Goal: Task Accomplishment & Management: Contribute content

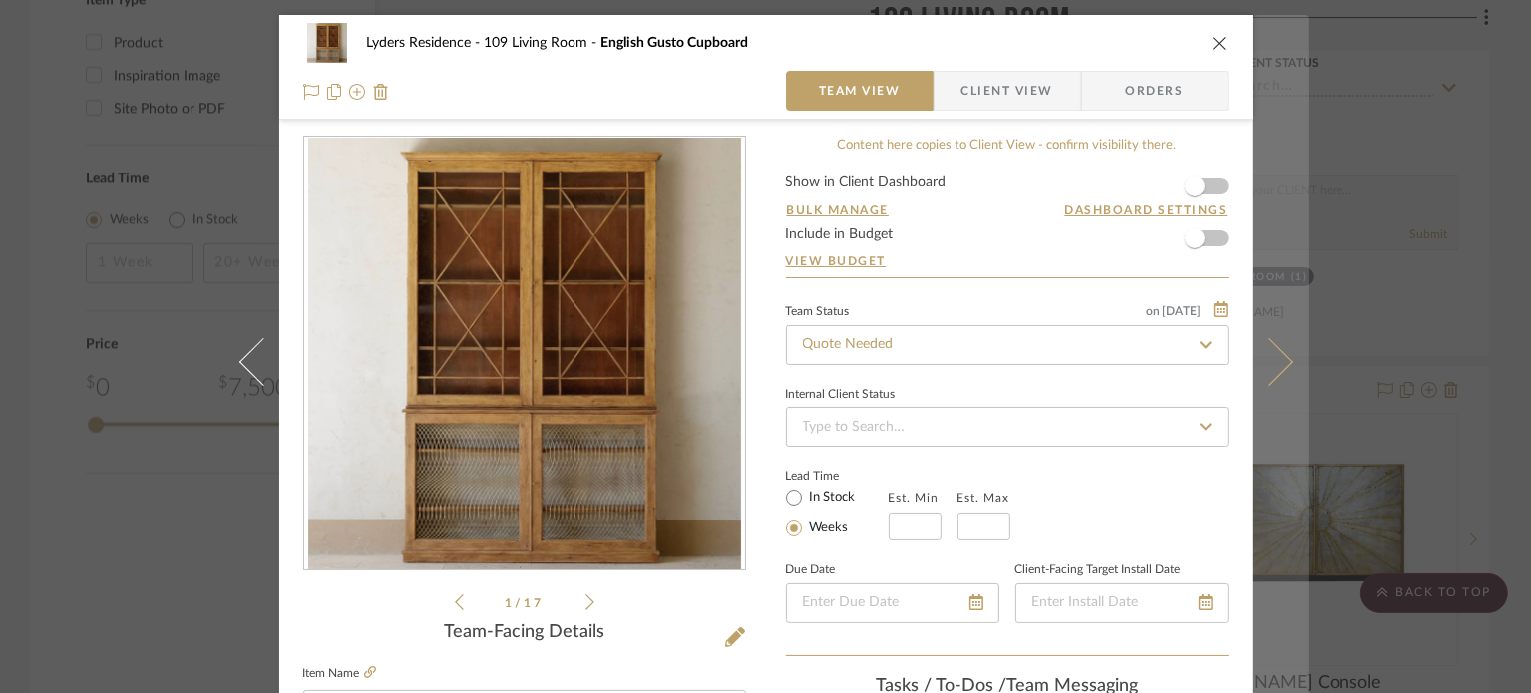
scroll to position [499, 0]
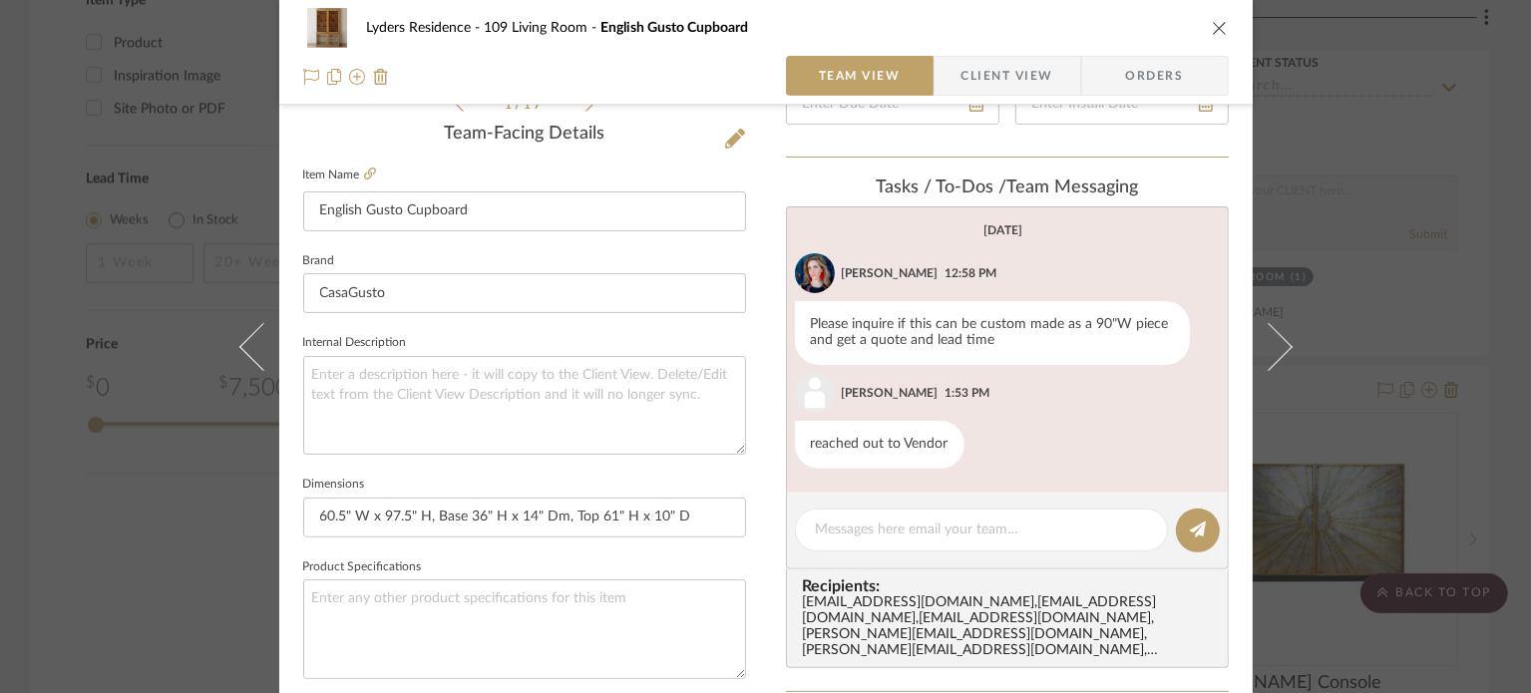
click at [1203, 31] on div "Lyders Residence 109 Living Room English Gusto Cupboard" at bounding box center [766, 28] width 926 height 40
click at [1212, 28] on icon "close" at bounding box center [1220, 28] width 16 height 16
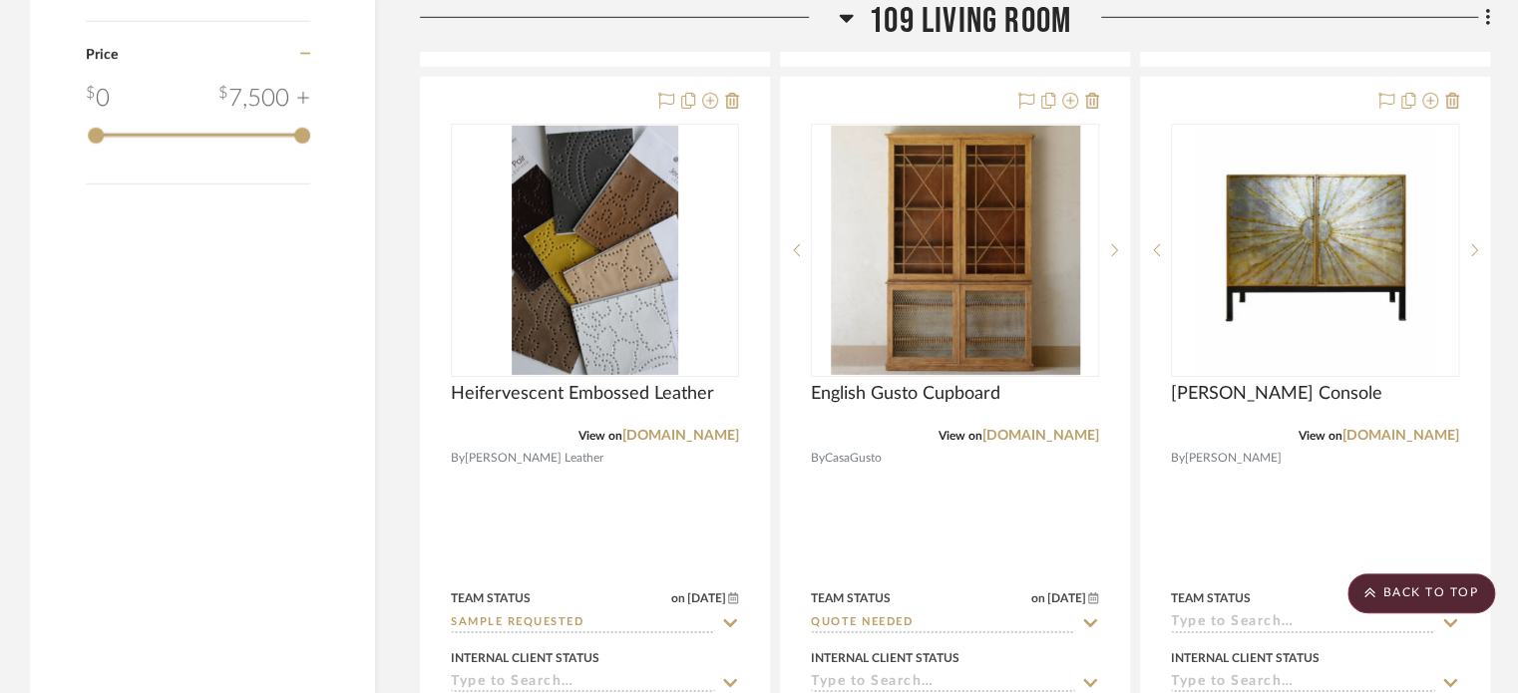
scroll to position [3092, 0]
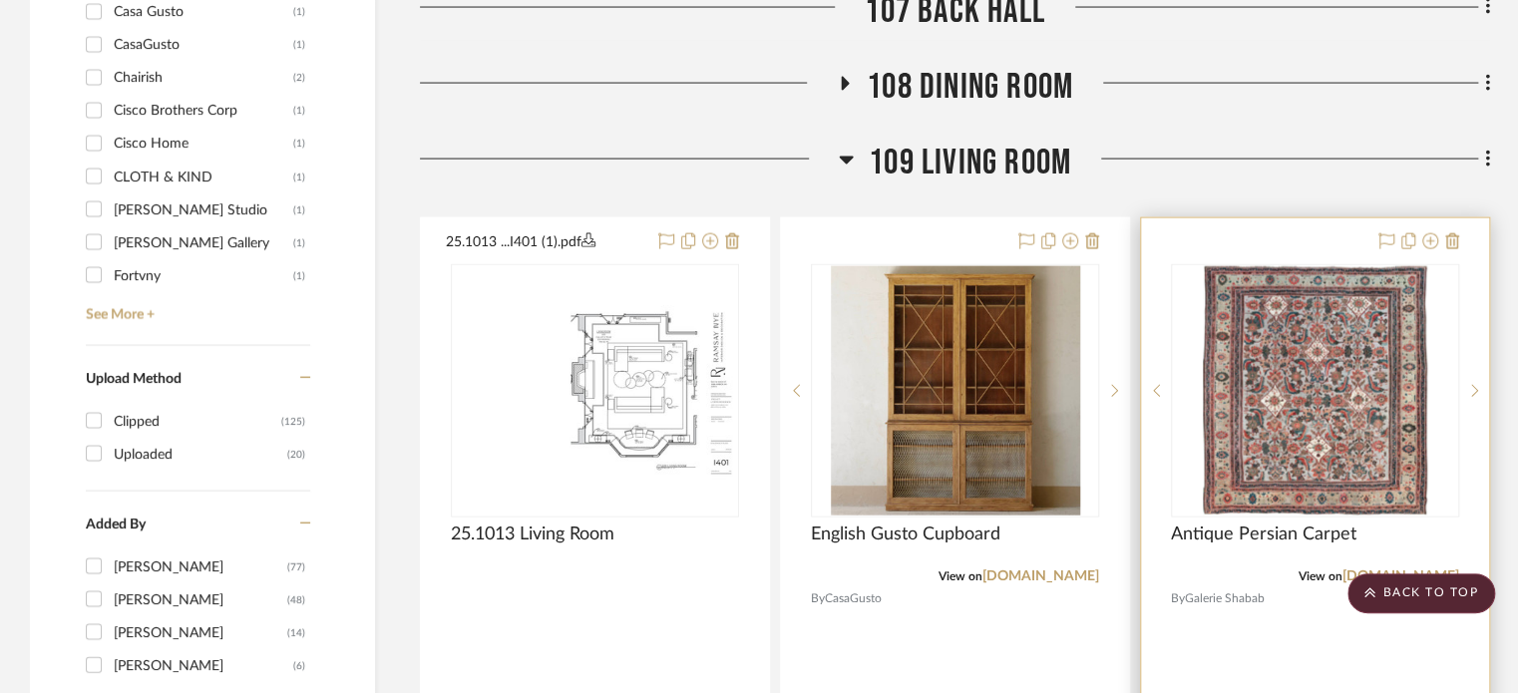
scroll to position [2095, 0]
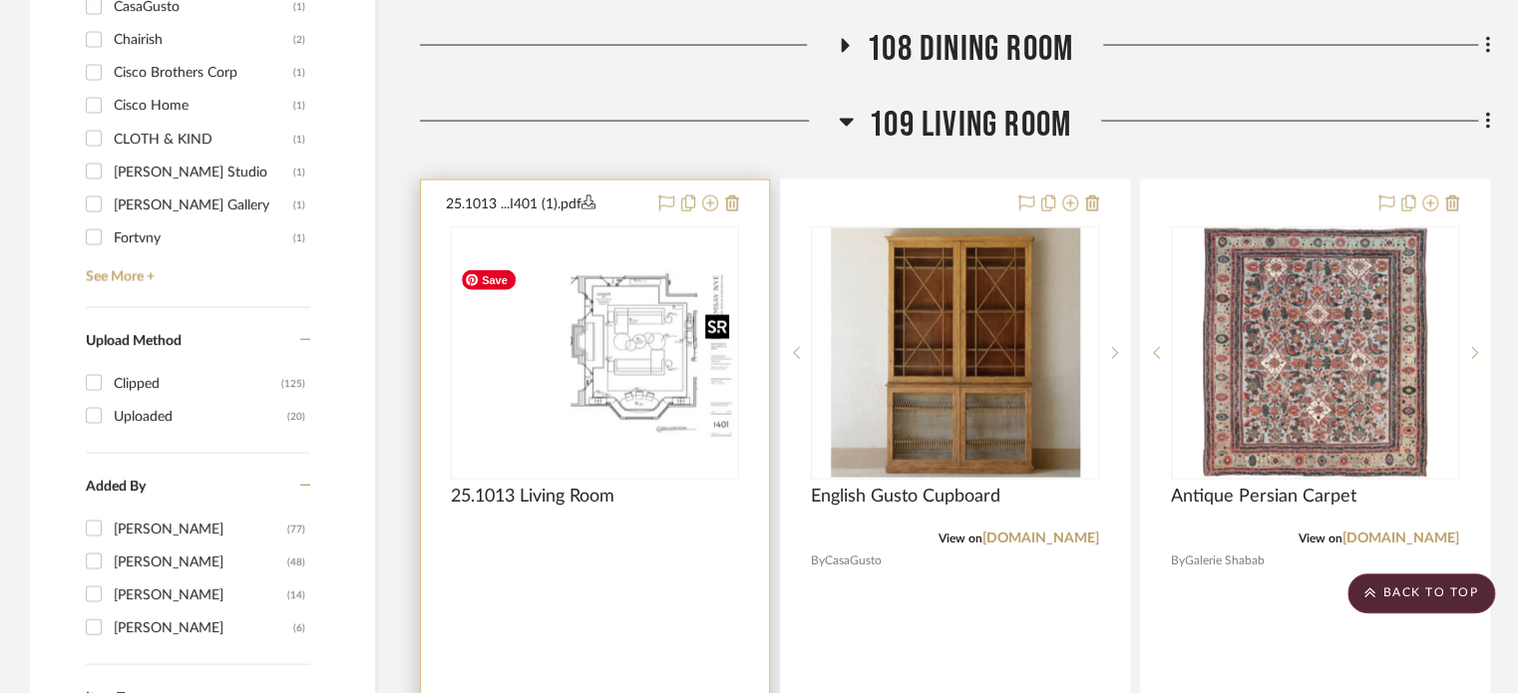
click at [563, 385] on img "0" at bounding box center [595, 353] width 284 height 184
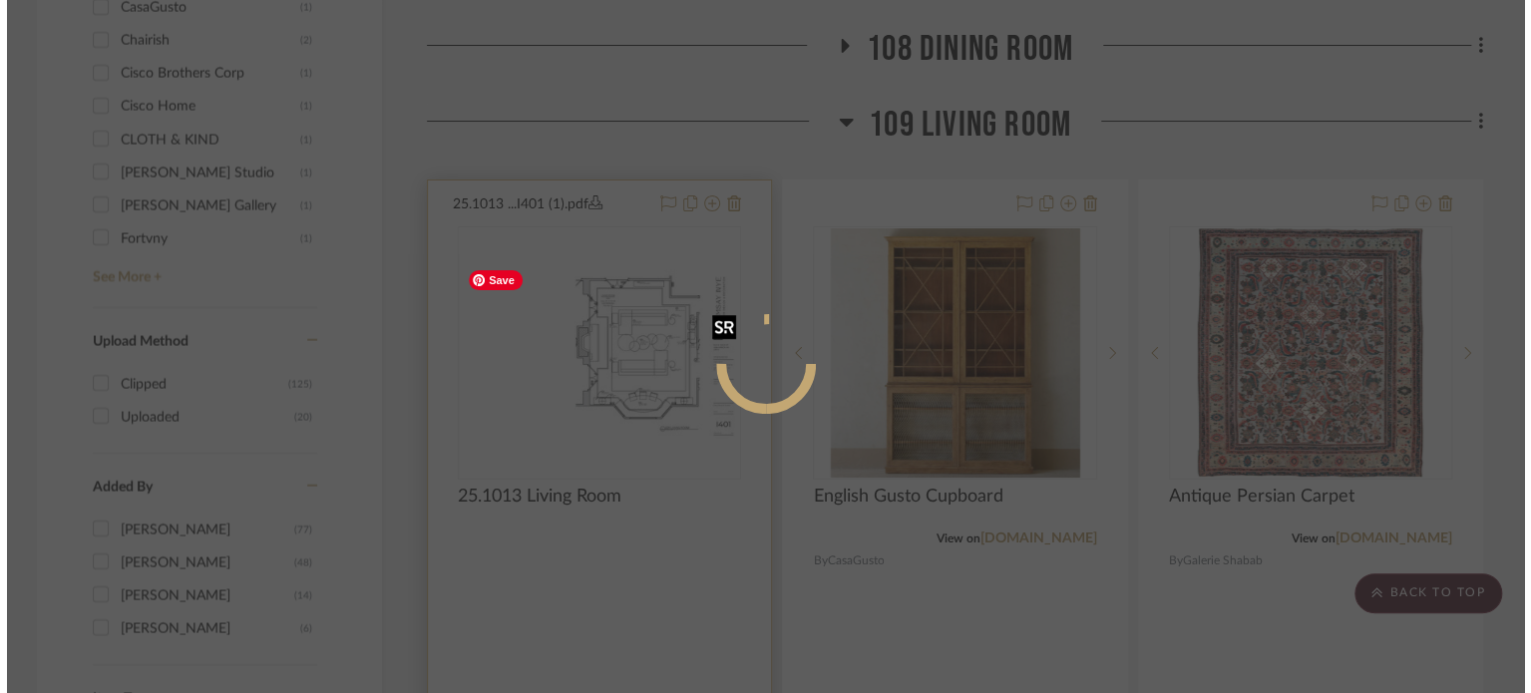
scroll to position [0, 0]
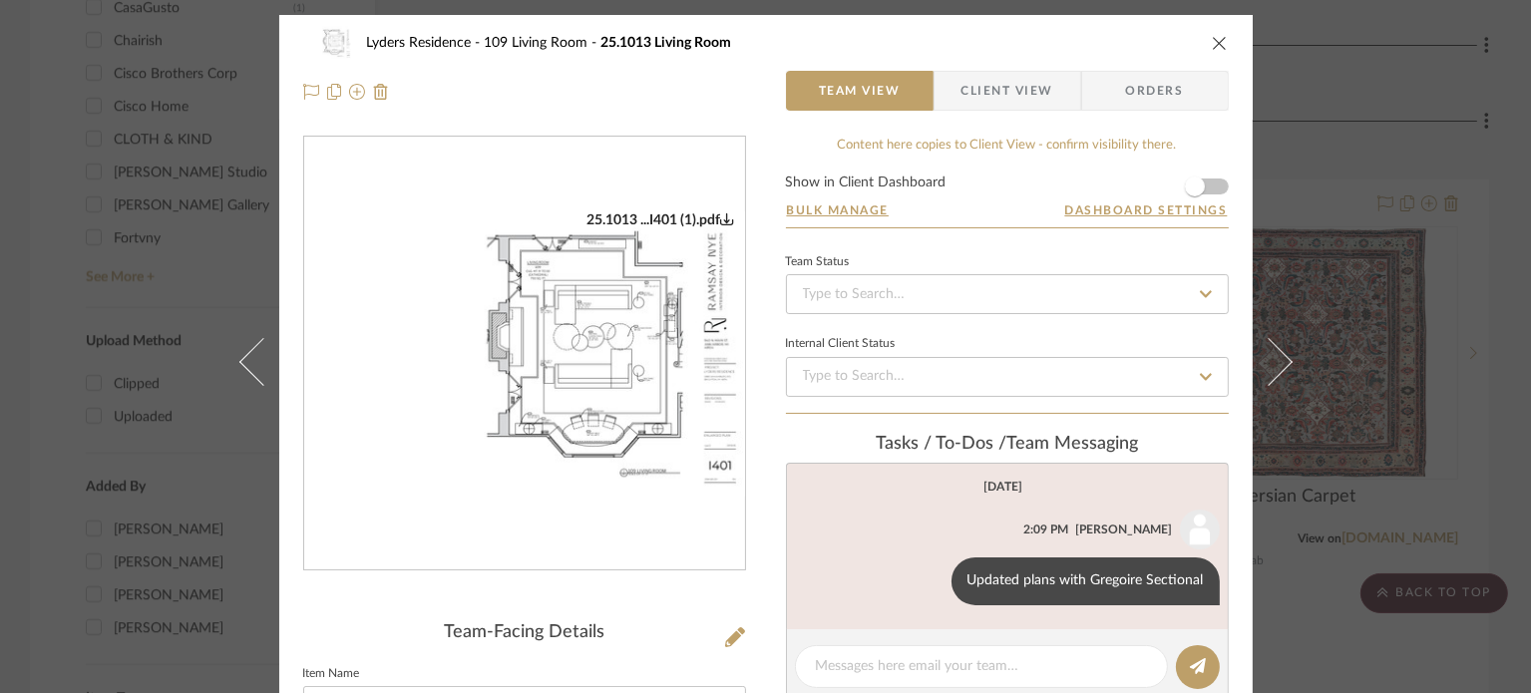
click at [1212, 40] on icon "close" at bounding box center [1220, 43] width 16 height 16
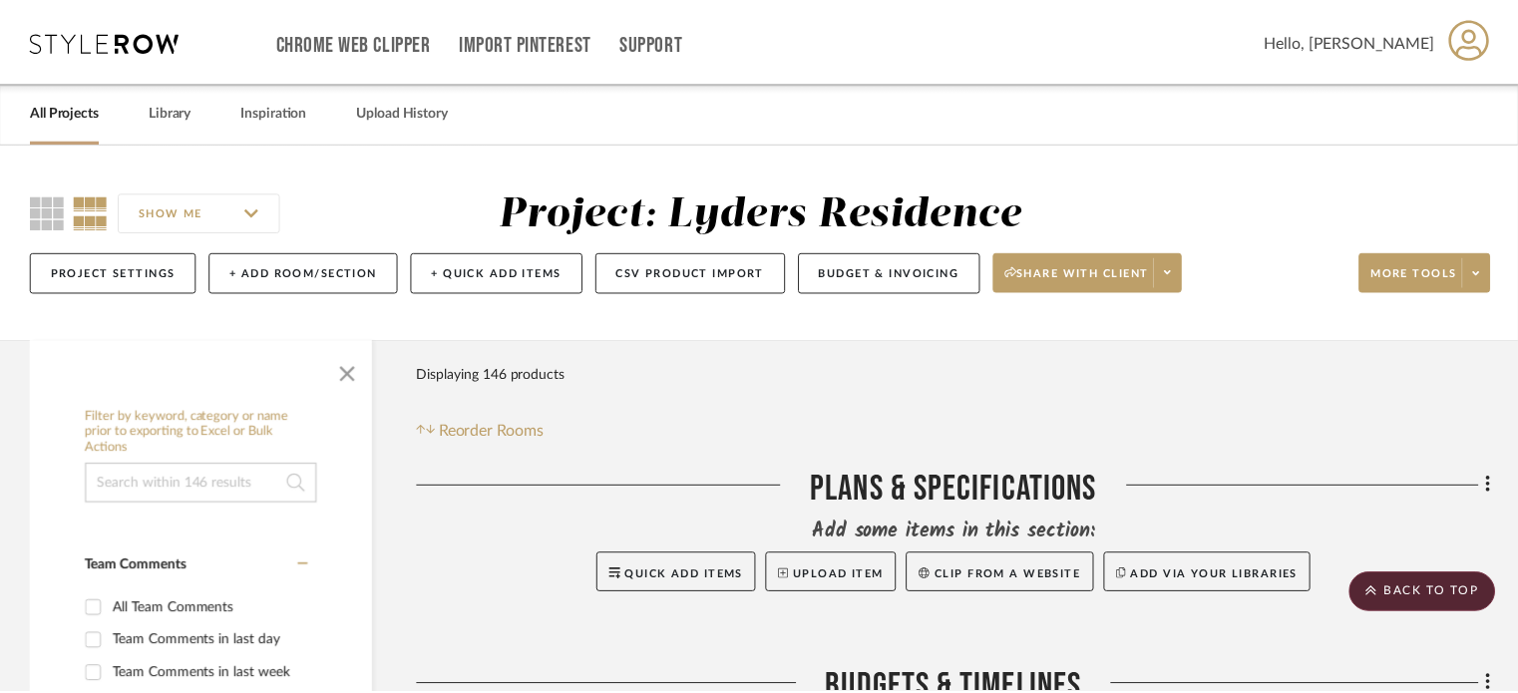
scroll to position [2095, 0]
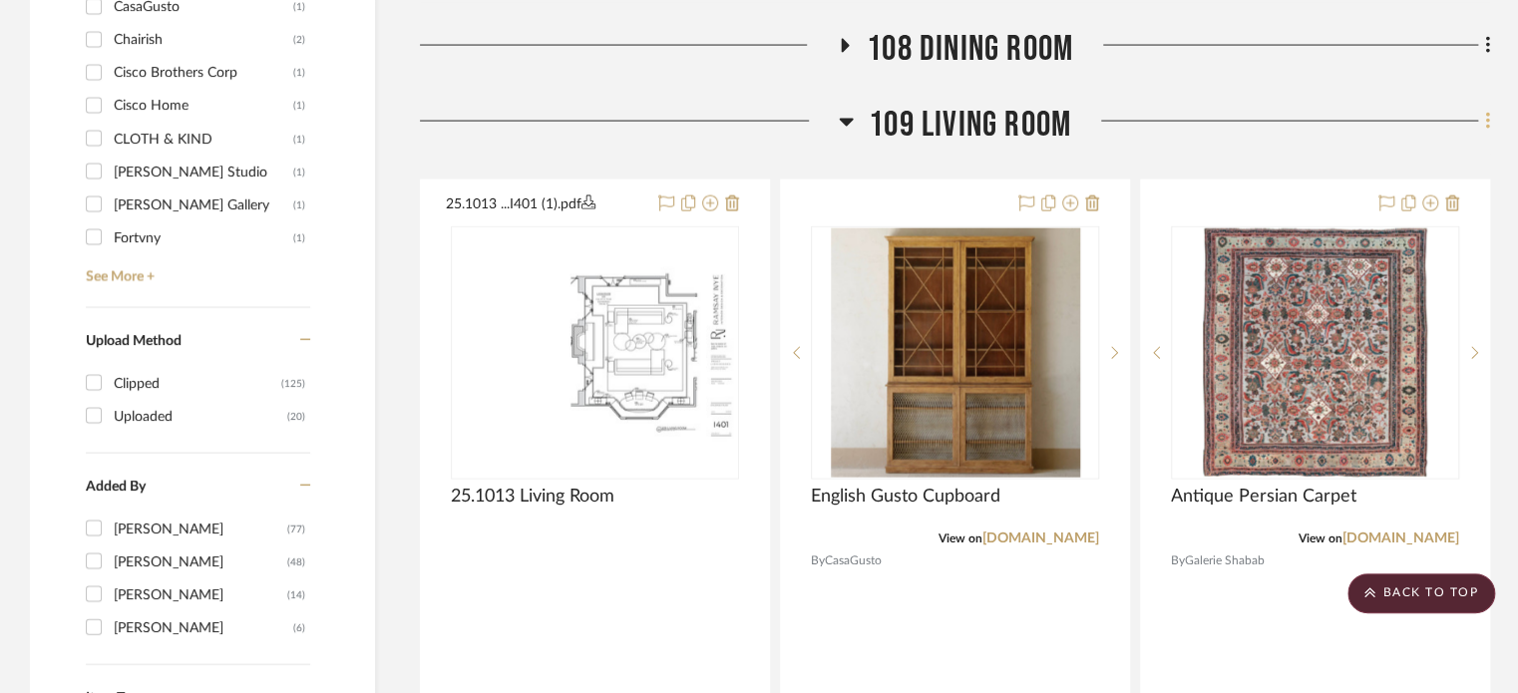
click at [1485, 129] on icon at bounding box center [1487, 121] width 4 height 17
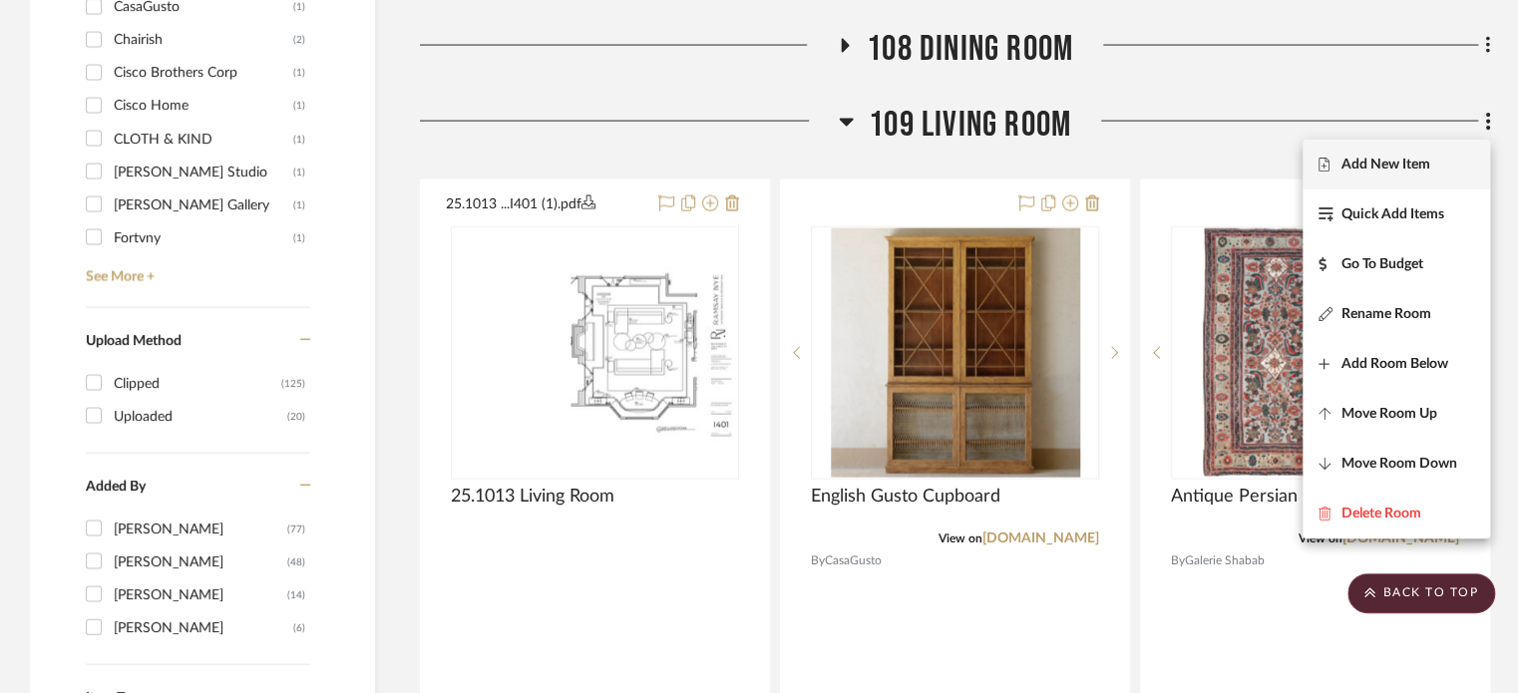
click at [1424, 169] on span "Add New Item" at bounding box center [1386, 164] width 89 height 17
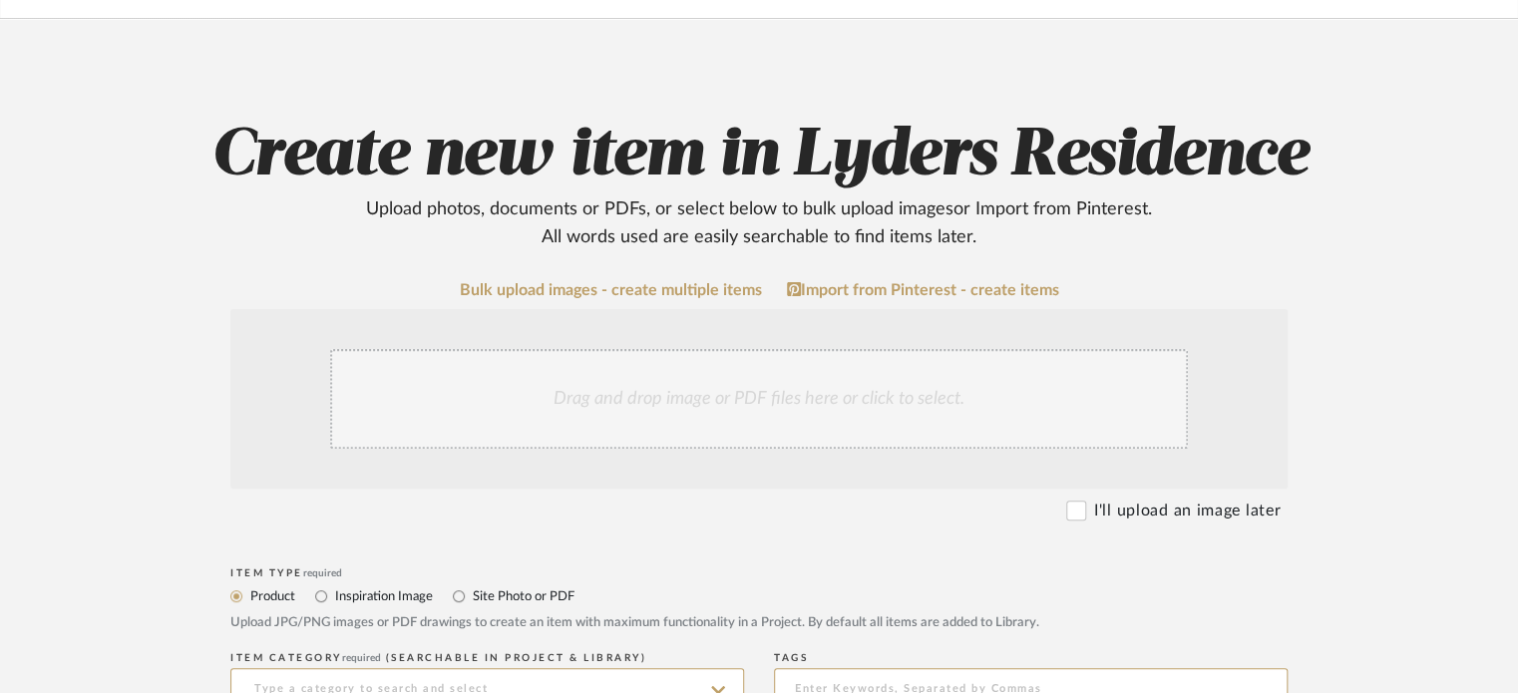
scroll to position [299, 0]
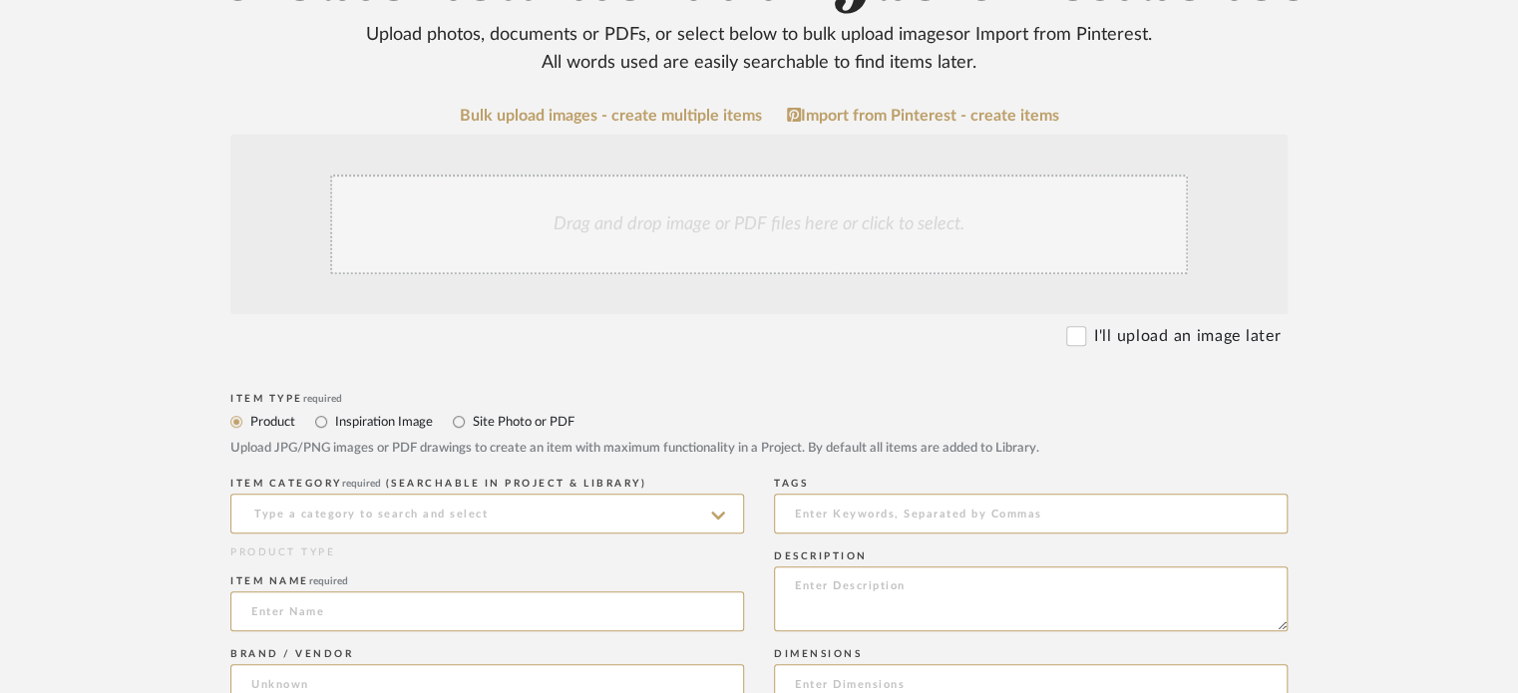
click at [479, 418] on label "Site Photo or PDF" at bounding box center [523, 422] width 104 height 22
click at [471, 418] on input "Site Photo or PDF" at bounding box center [459, 422] width 24 height 24
radio input "true"
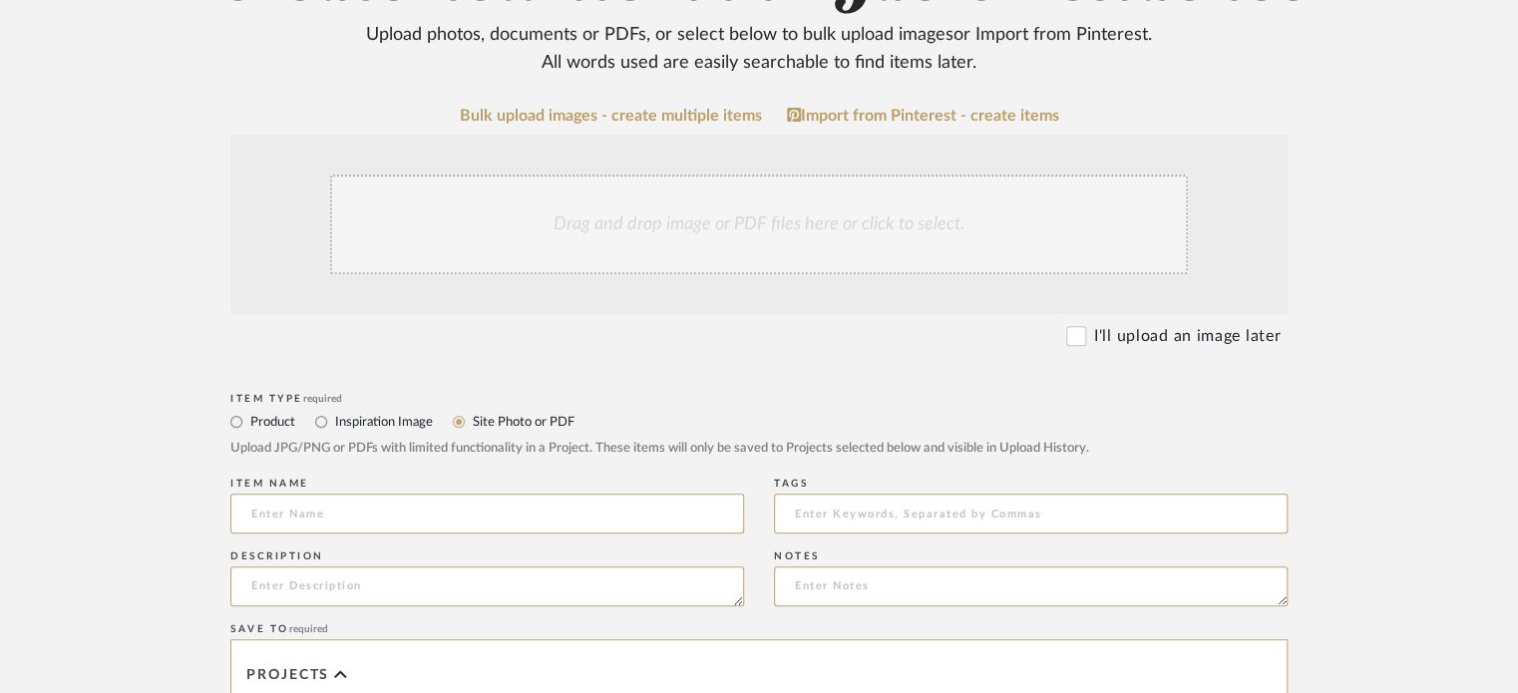
click at [603, 244] on div "Drag and drop image or PDF files here or click to select." at bounding box center [759, 225] width 858 height 100
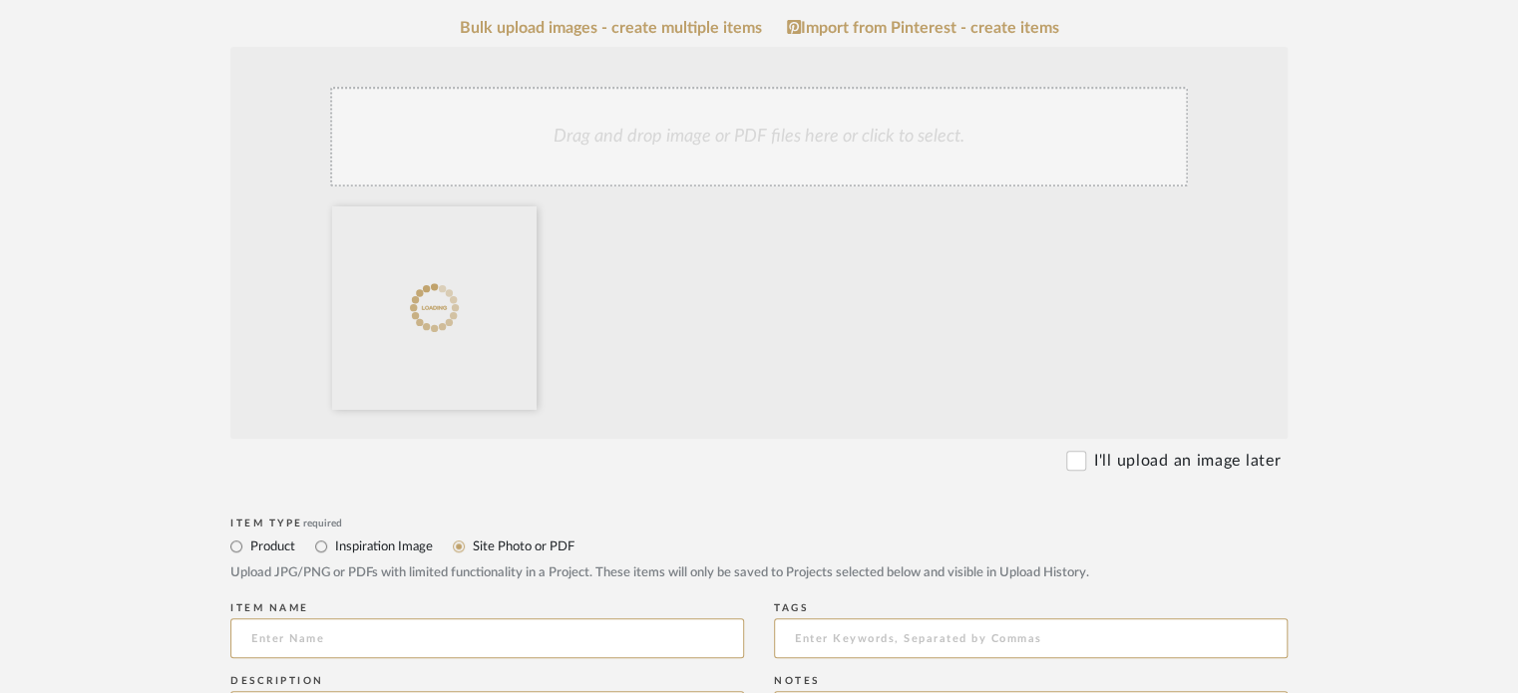
scroll to position [499, 0]
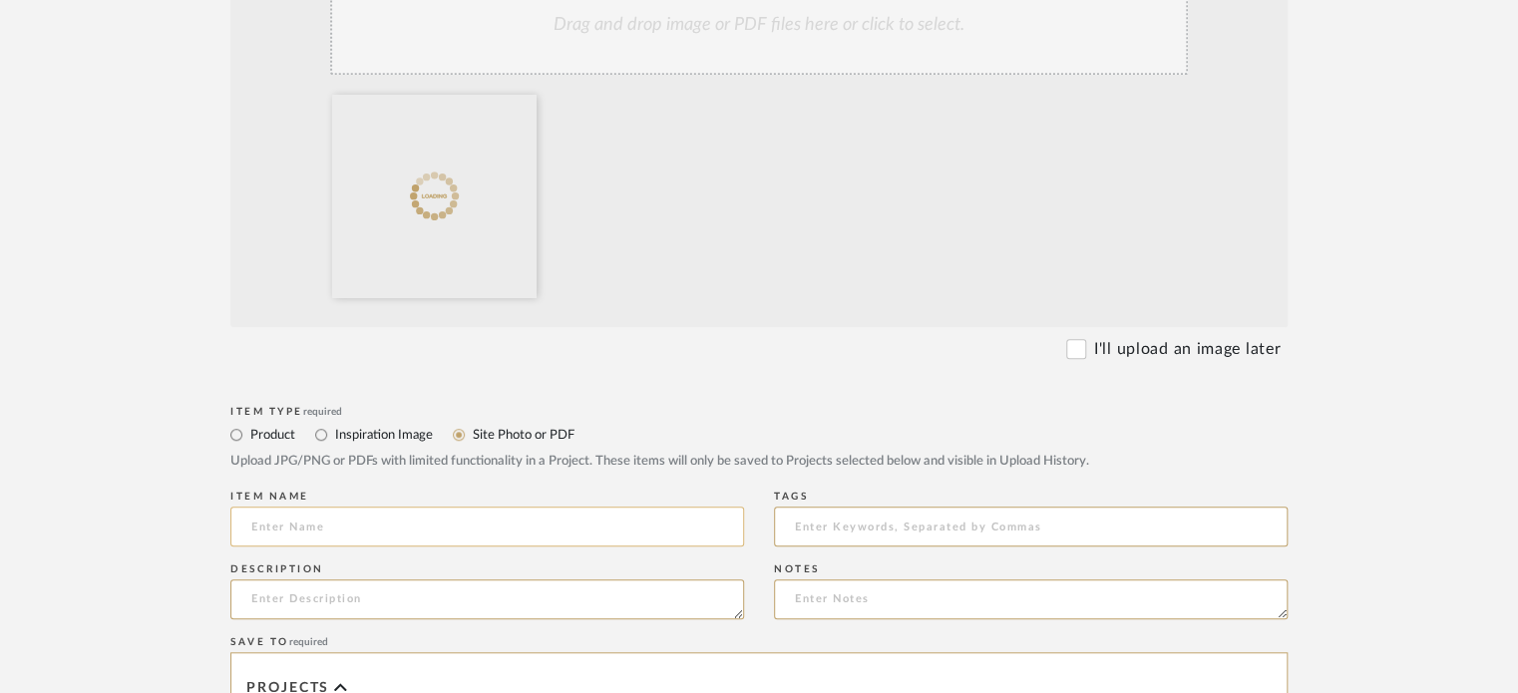
click at [358, 542] on input at bounding box center [487, 527] width 514 height 40
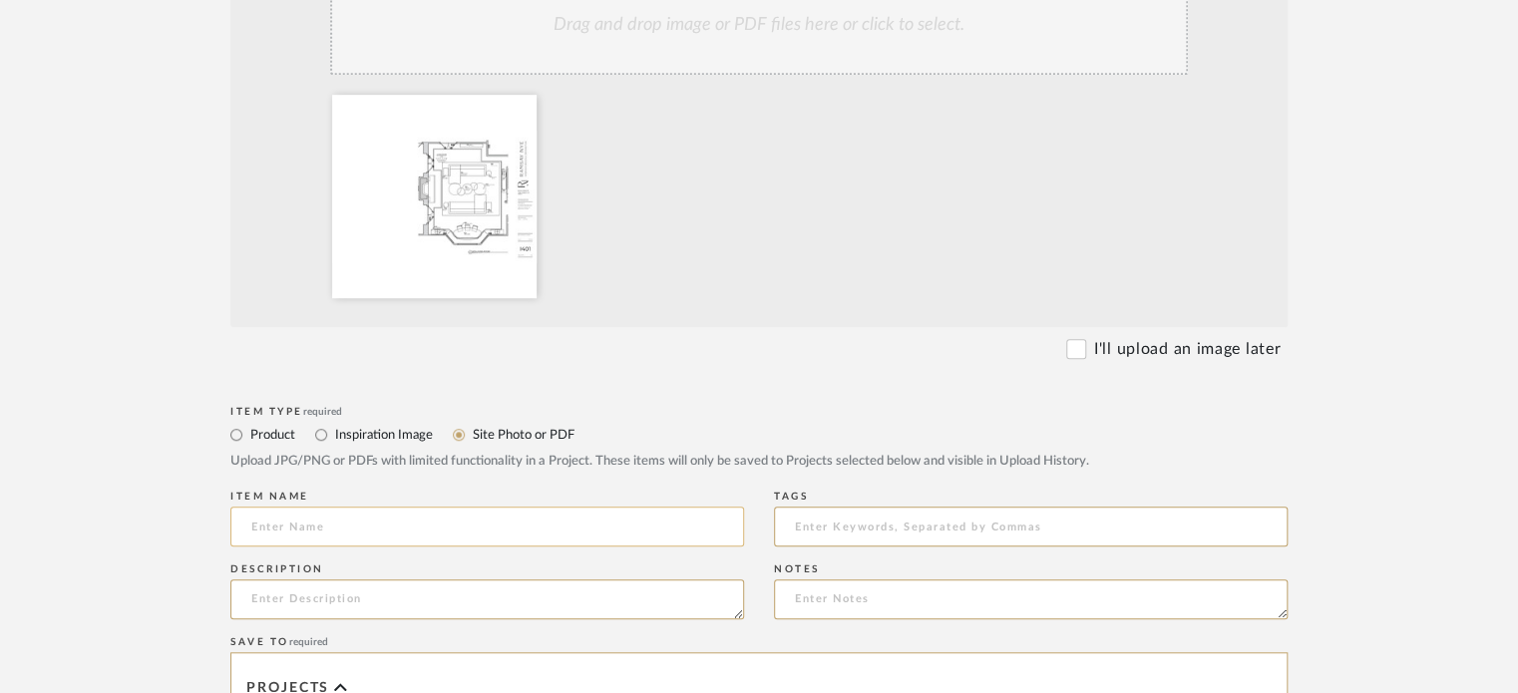
type input "1"
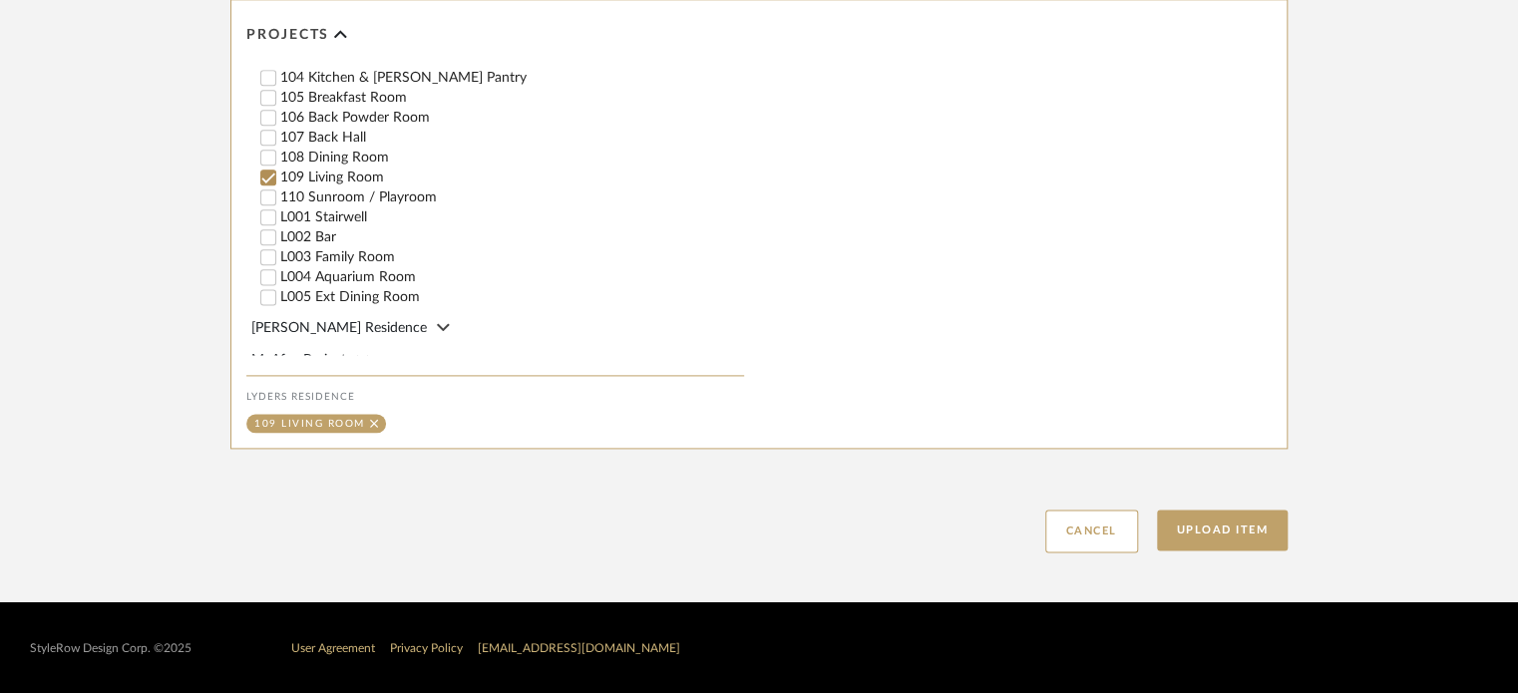
scroll to position [898, 0]
type input "25.1015 Living Room"
click at [1232, 534] on button "Upload Item" at bounding box center [1223, 530] width 132 height 41
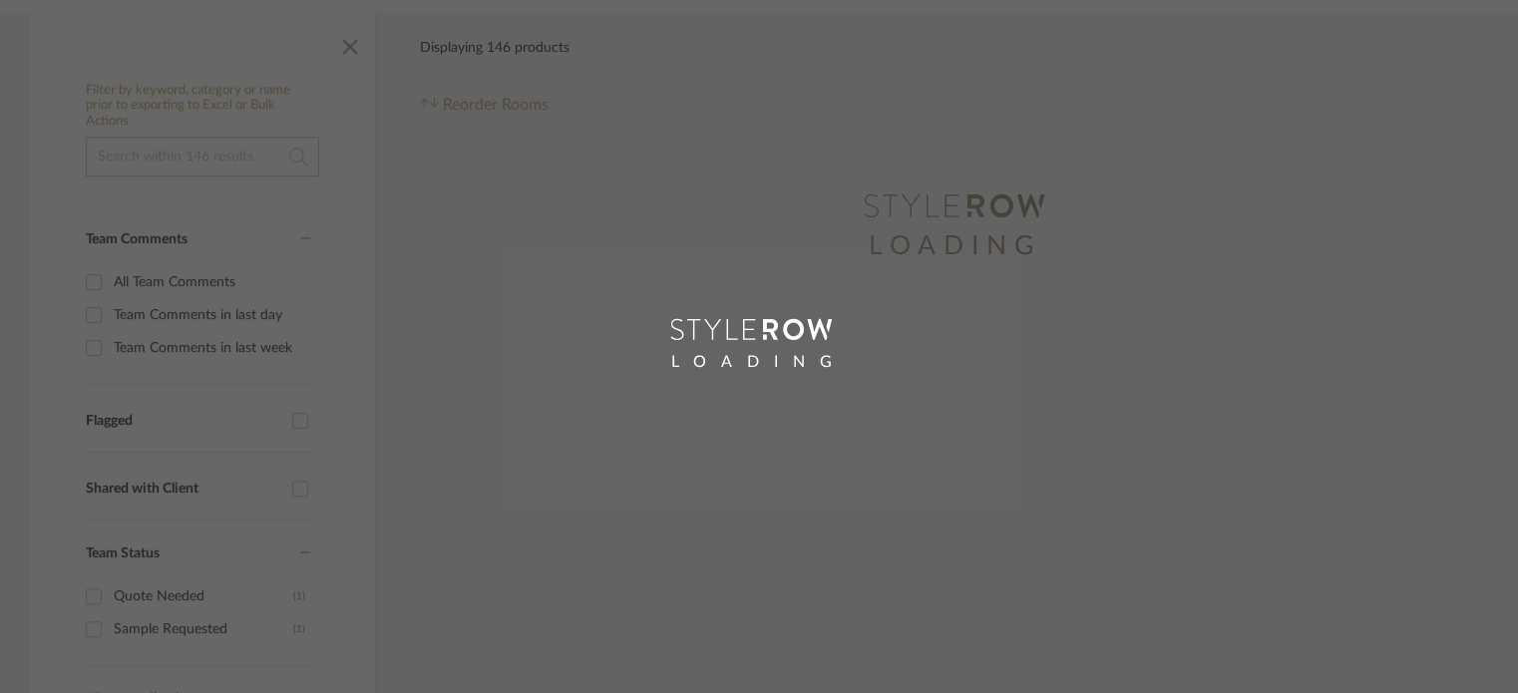
scroll to position [160, 0]
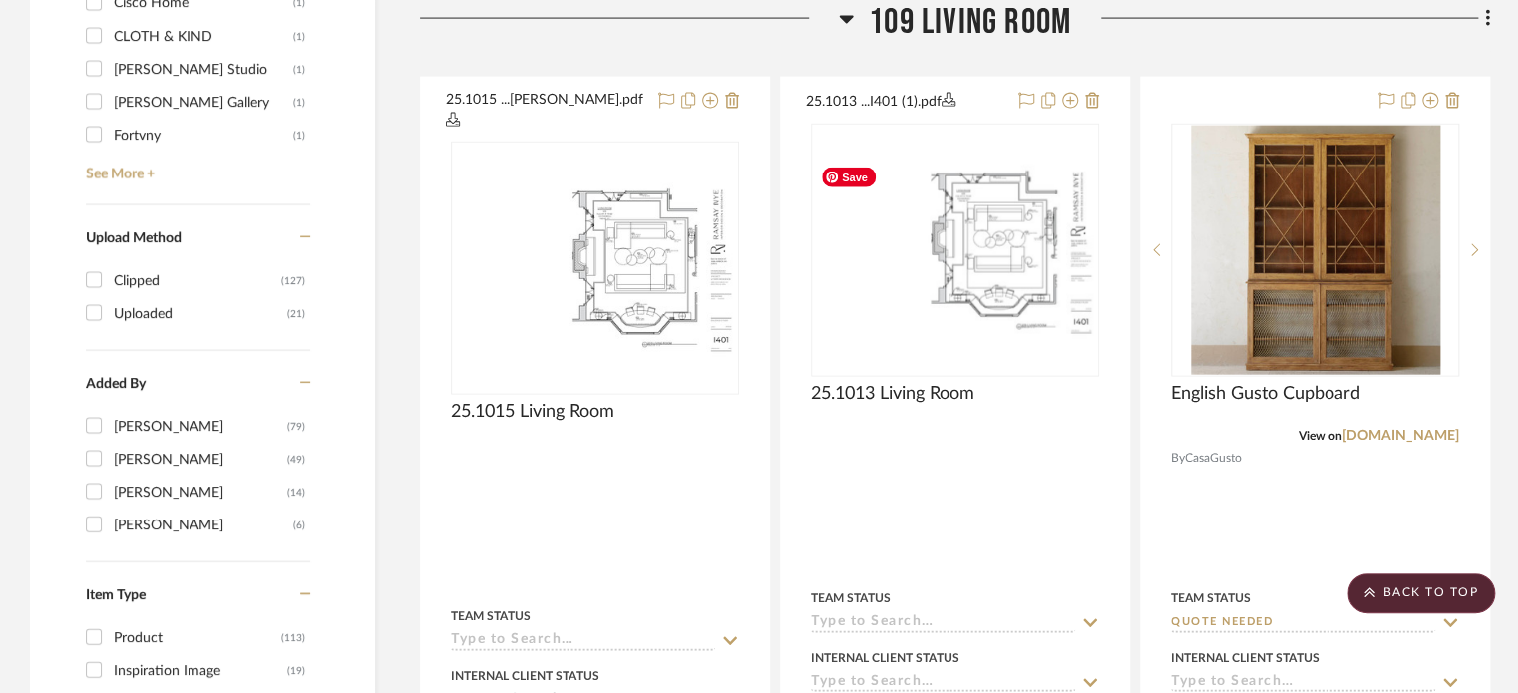
scroll to position [2199, 0]
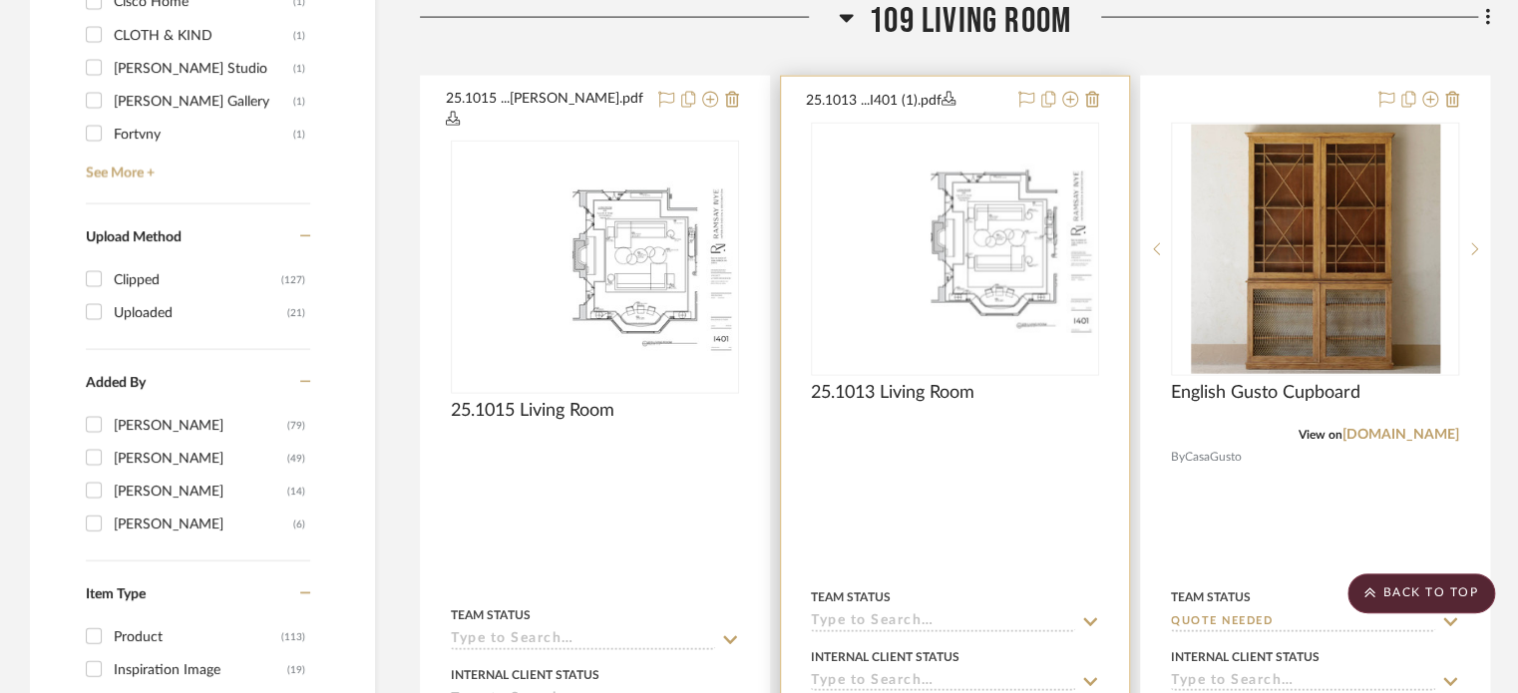
click at [944, 446] on div at bounding box center [955, 522] width 348 height 891
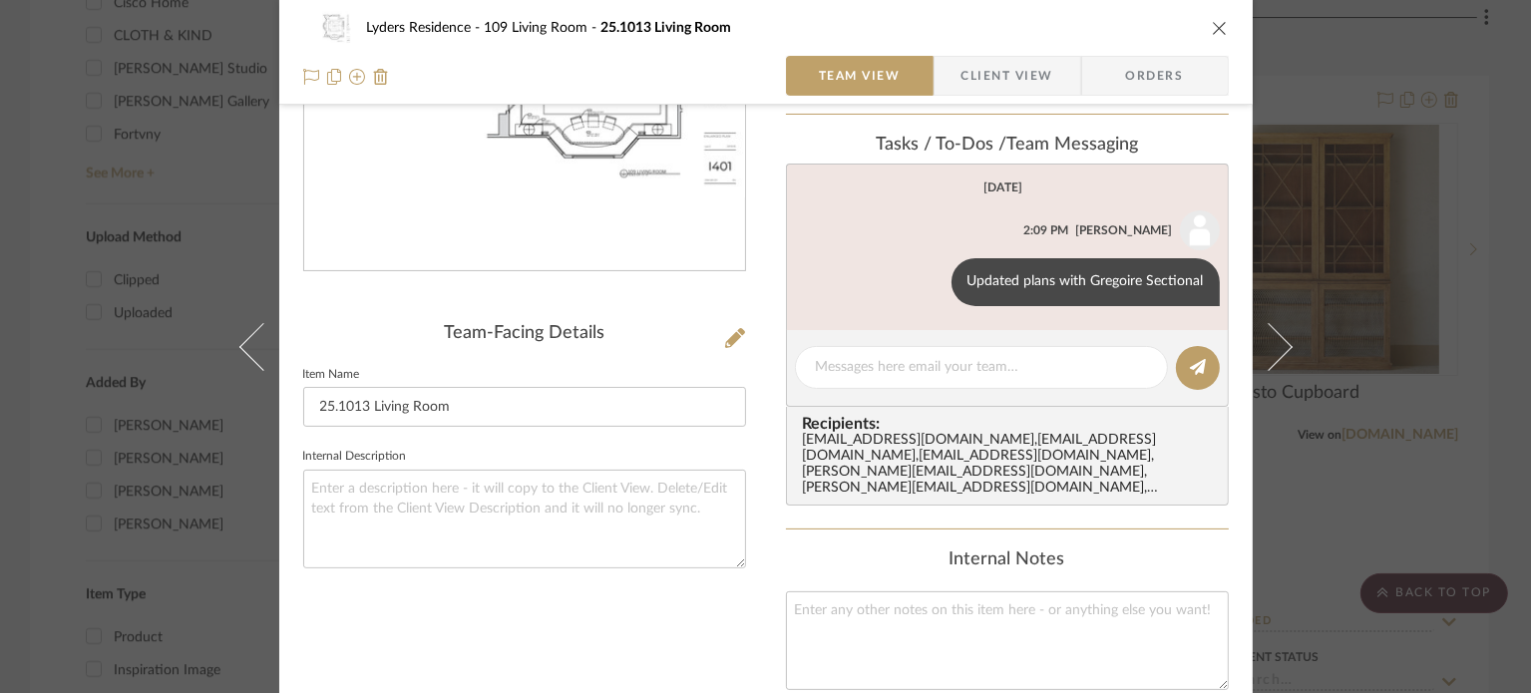
scroll to position [700, 0]
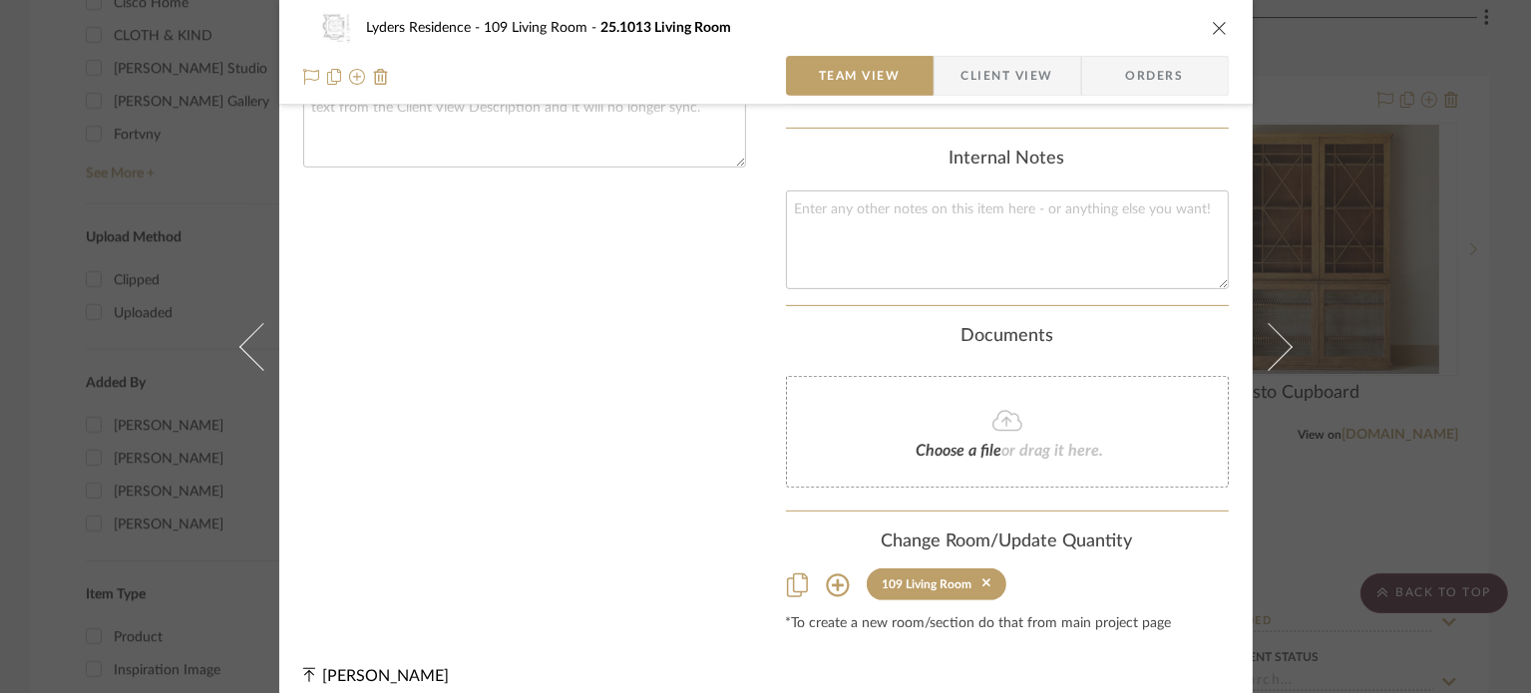
click at [984, 569] on sr-tag "109 Living Room" at bounding box center [937, 585] width 141 height 32
click at [983, 580] on icon at bounding box center [987, 584] width 9 height 9
click at [1215, 28] on icon "close" at bounding box center [1220, 28] width 16 height 16
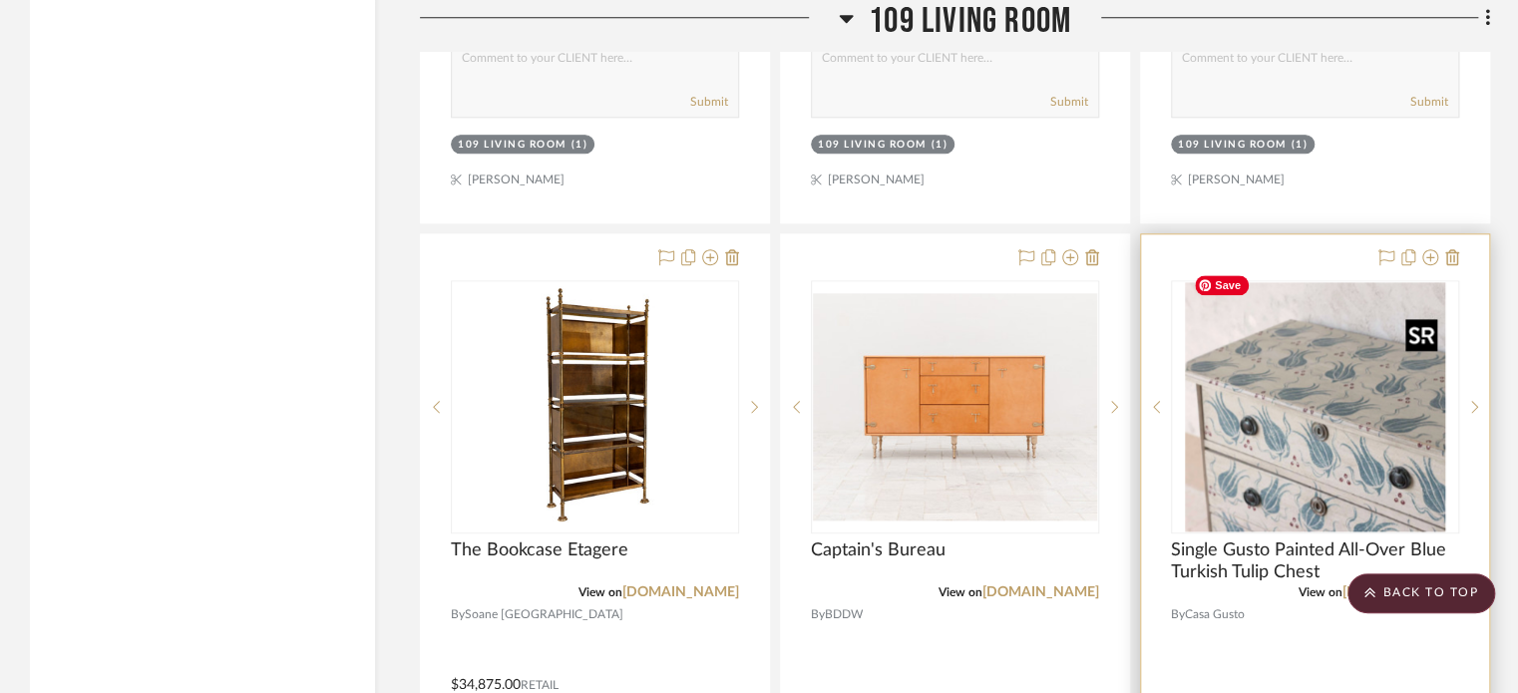
scroll to position [4792, 0]
